Goal: Navigation & Orientation: Find specific page/section

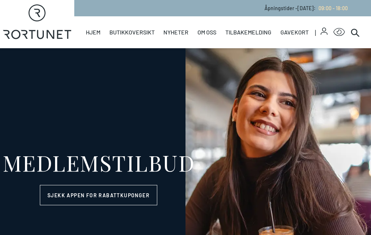
select select "NO"
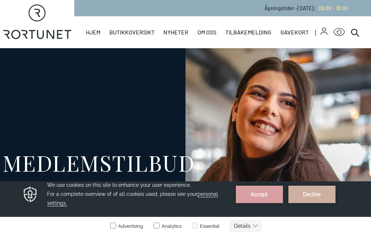
click at [0, 0] on link "Parkering" at bounding box center [0, 0] width 0 height 0
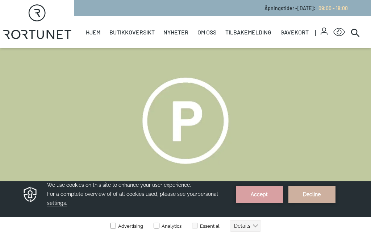
click at [256, 199] on button "Accept" at bounding box center [259, 194] width 47 height 17
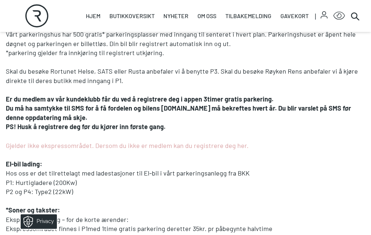
scroll to position [229, 0]
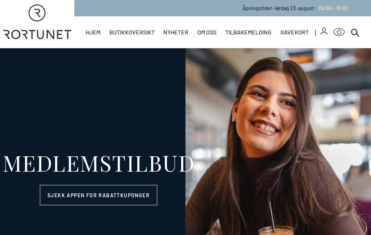
select select "NO"
click at [0, 0] on link "Parkering" at bounding box center [0, 0] width 0 height 0
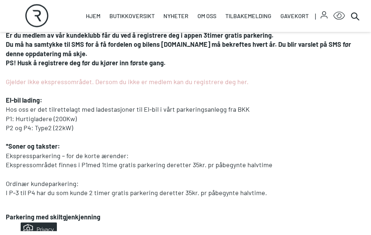
scroll to position [297, 0]
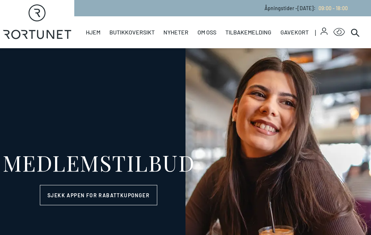
select select "NO"
click at [83, 91] on div "MEDLEMSTILBUD Sjekk appen for rabattkuponger" at bounding box center [185, 178] width 371 height 260
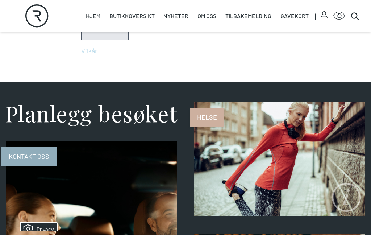
scroll to position [592, 0]
